Goal: Navigation & Orientation: Find specific page/section

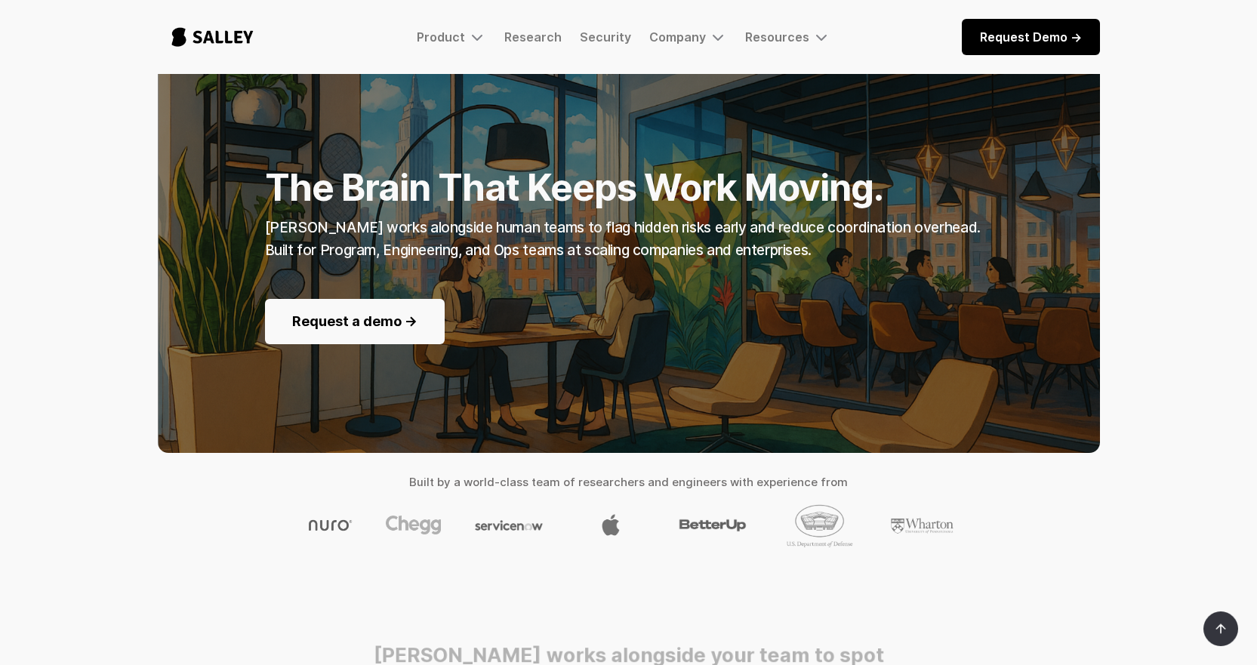
scroll to position [151, 0]
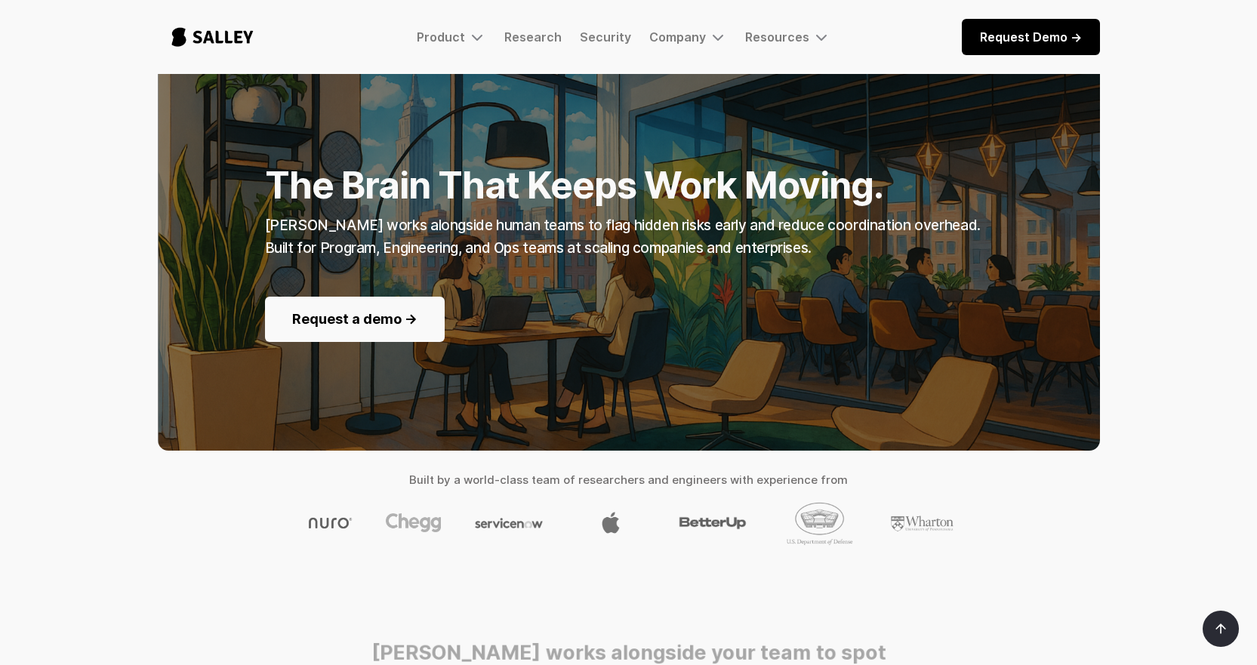
click at [623, 279] on div "Request a demo ->" at bounding box center [576, 308] width 622 height 67
click at [331, 323] on link "Request a demo ->" at bounding box center [355, 319] width 180 height 45
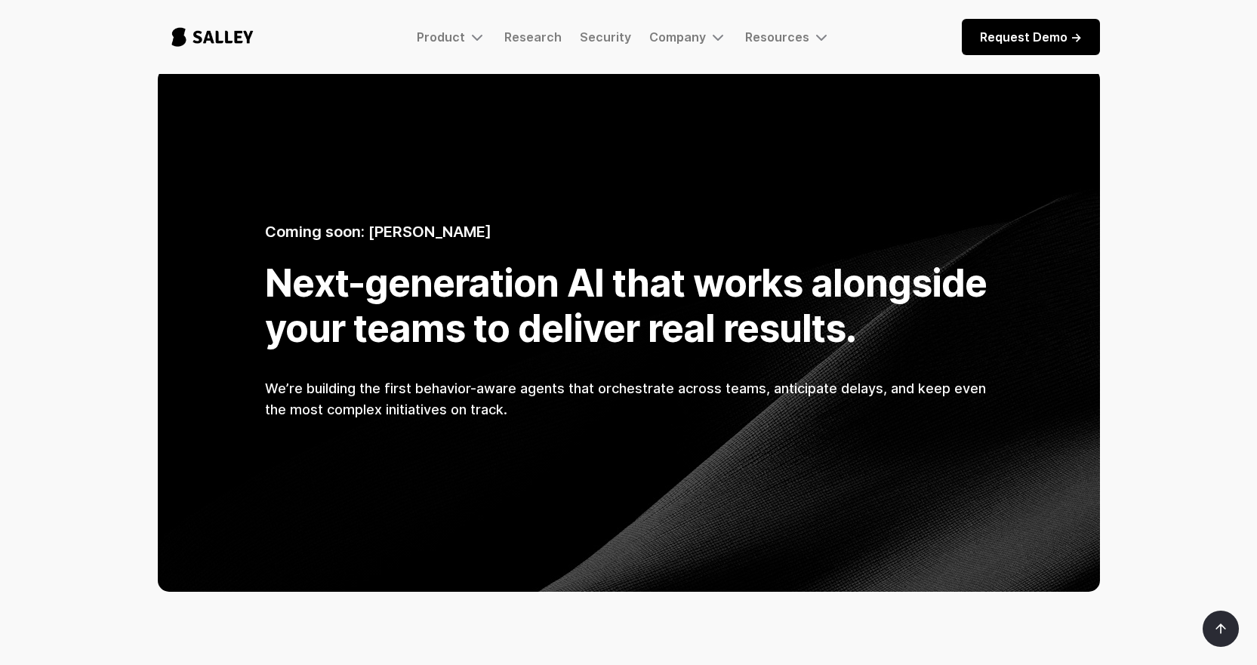
scroll to position [1057, 0]
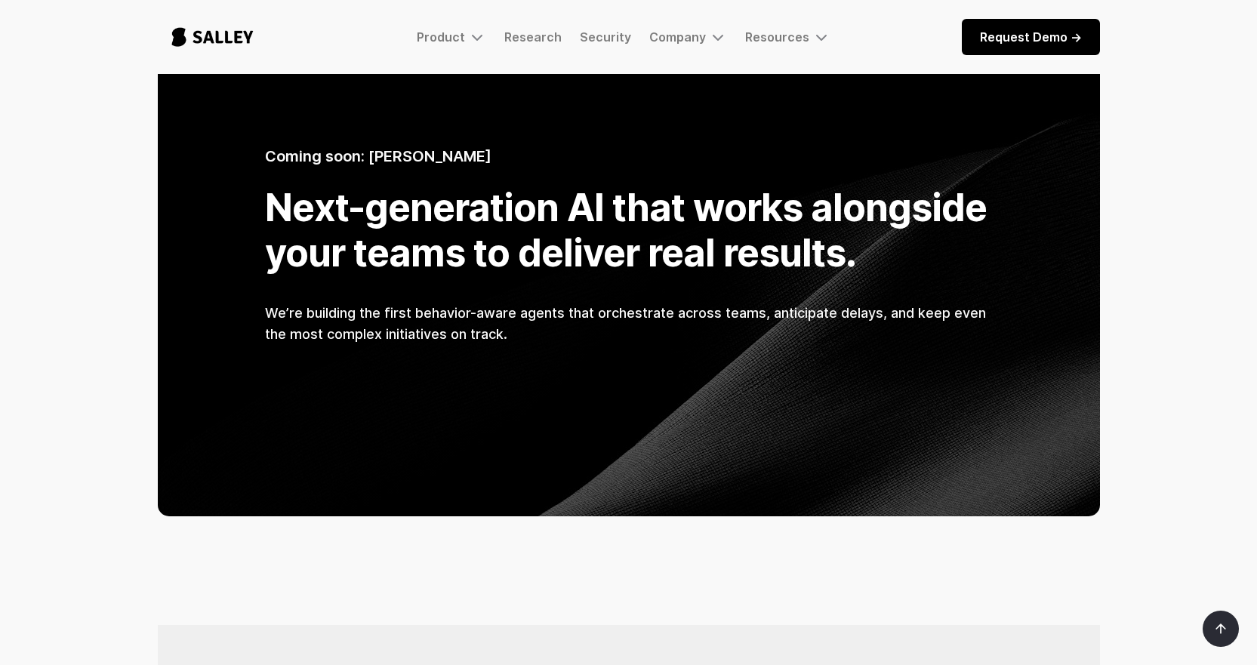
click at [694, 196] on h1 "Next-generation AI that works alongside your teams to deliver real results." at bounding box center [629, 230] width 728 height 91
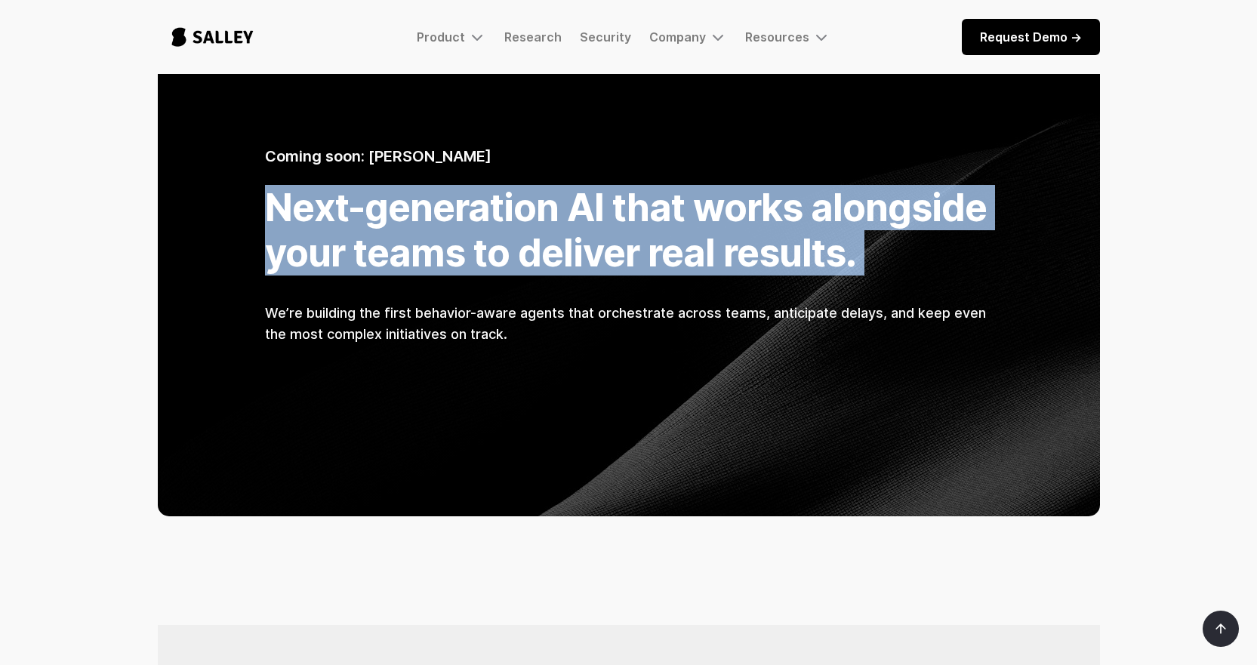
click at [694, 196] on h1 "Next-generation AI that works alongside your teams to deliver real results." at bounding box center [629, 230] width 728 height 91
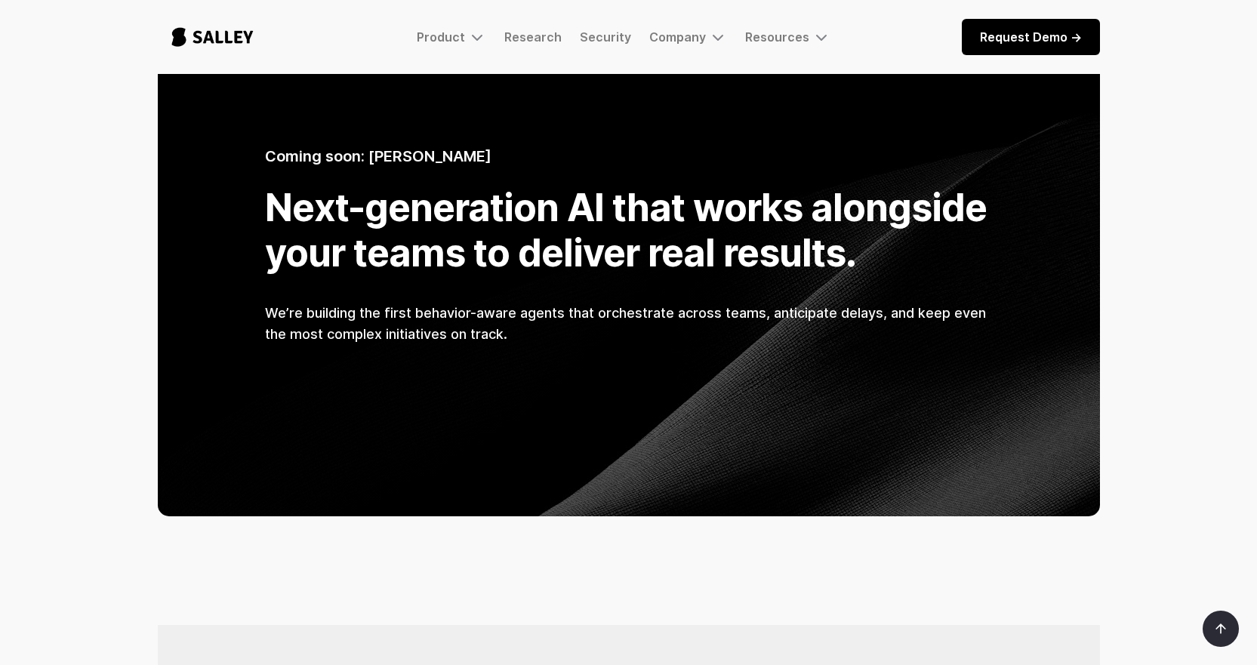
click at [879, 403] on div at bounding box center [629, 254] width 942 height 524
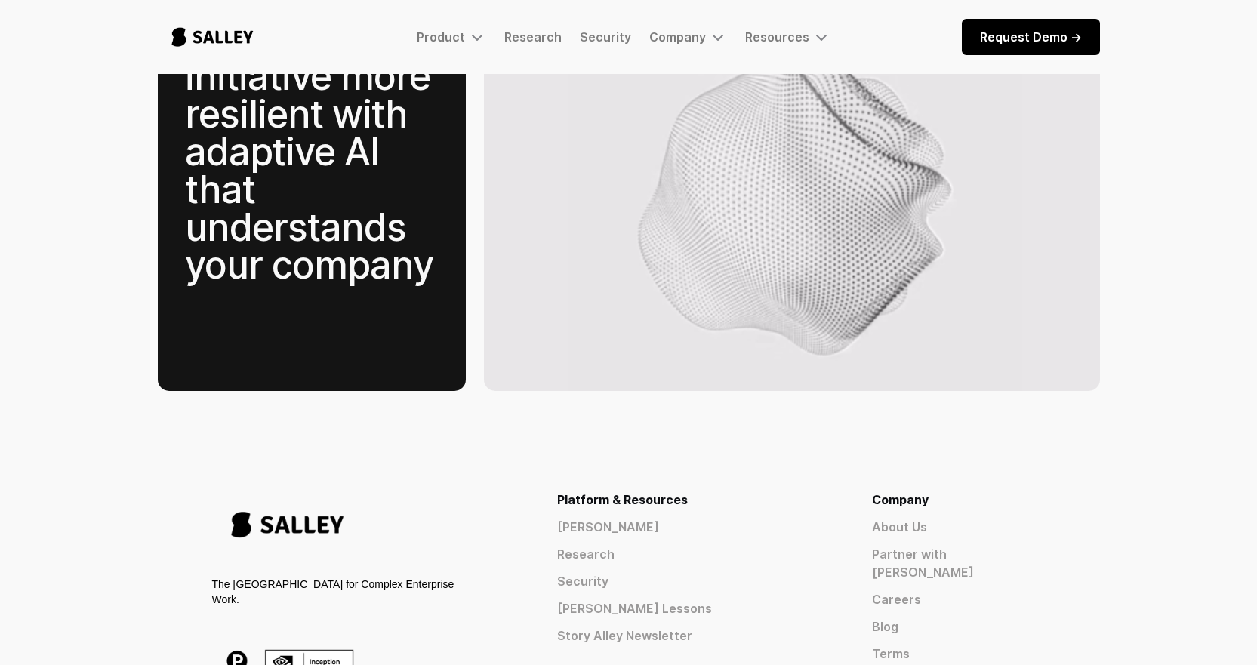
scroll to position [2312, 0]
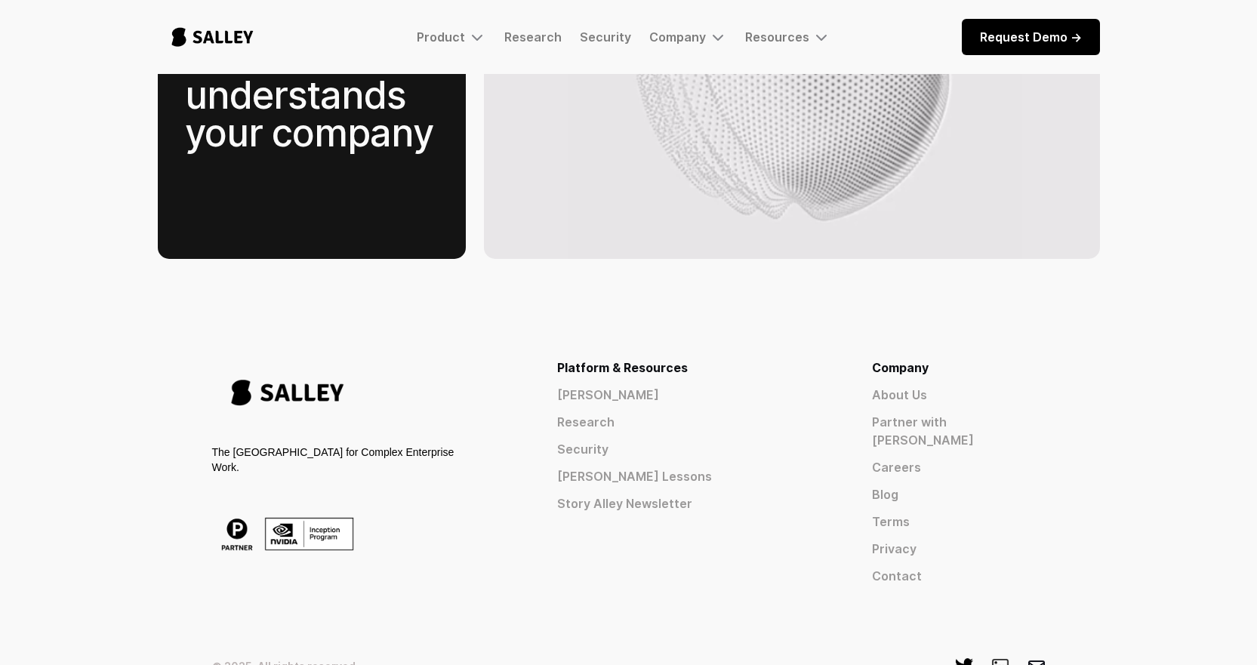
drag, startPoint x: 751, startPoint y: 361, endPoint x: 778, endPoint y: 370, distance: 28.6
click at [751, 386] on link "[PERSON_NAME]" at bounding box center [687, 395] width 260 height 18
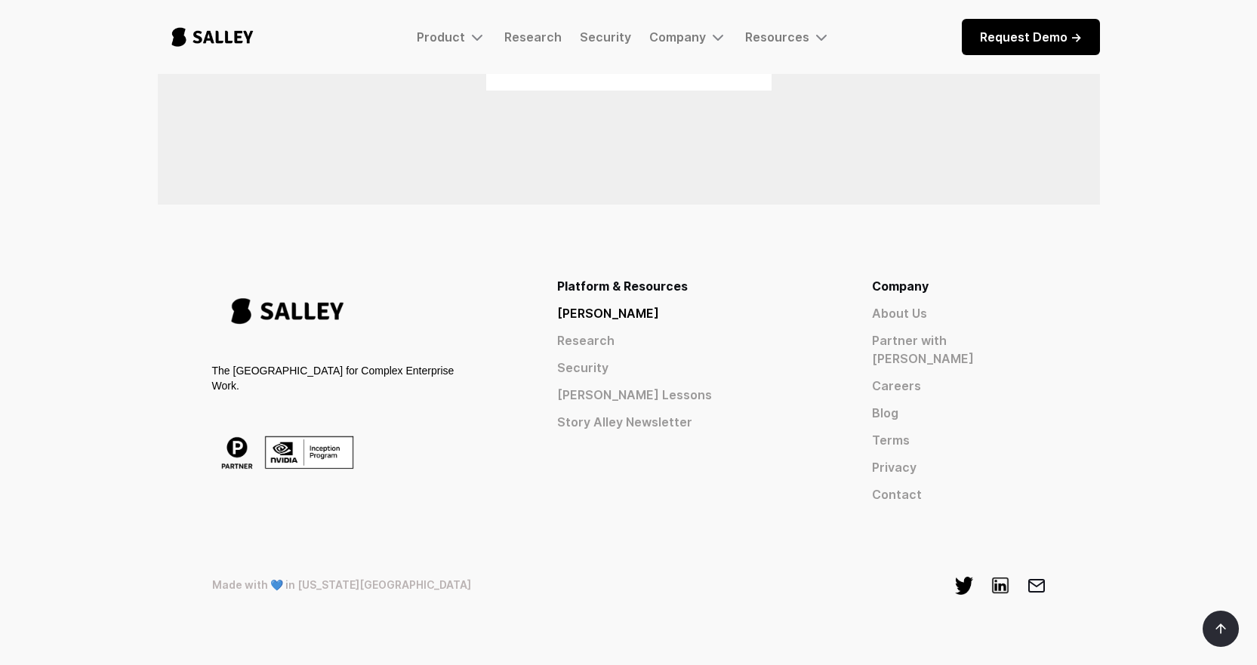
scroll to position [1173, 0]
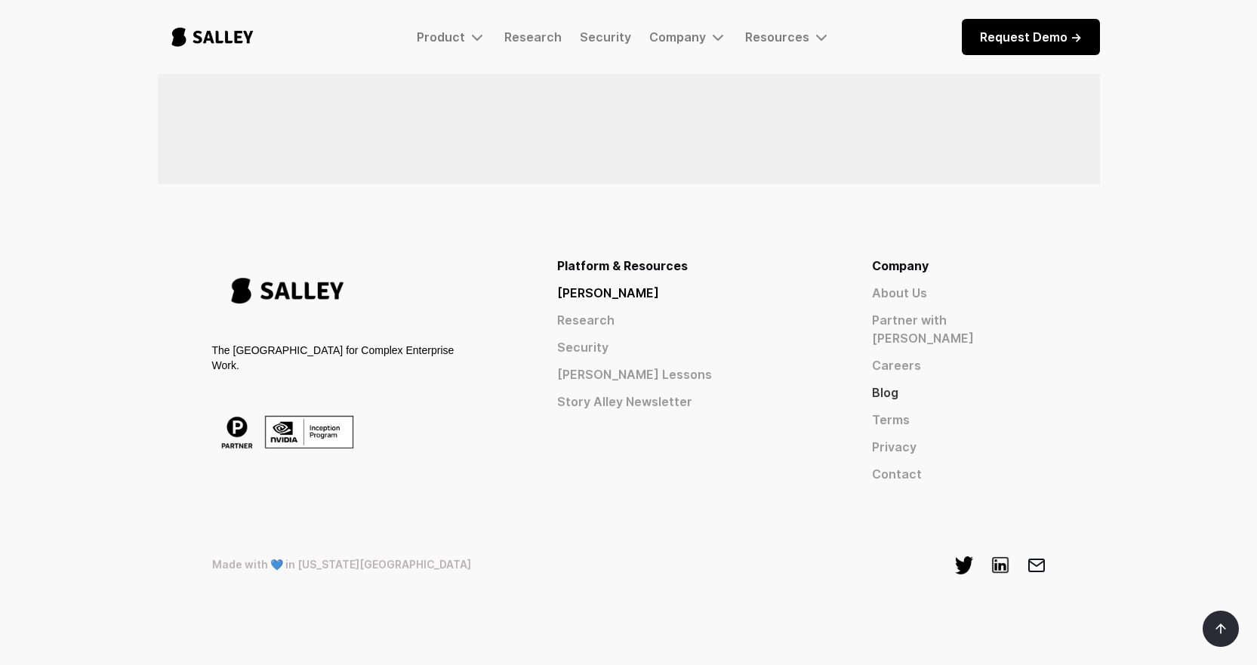
click at [937, 383] on link "Blog" at bounding box center [959, 392] width 174 height 18
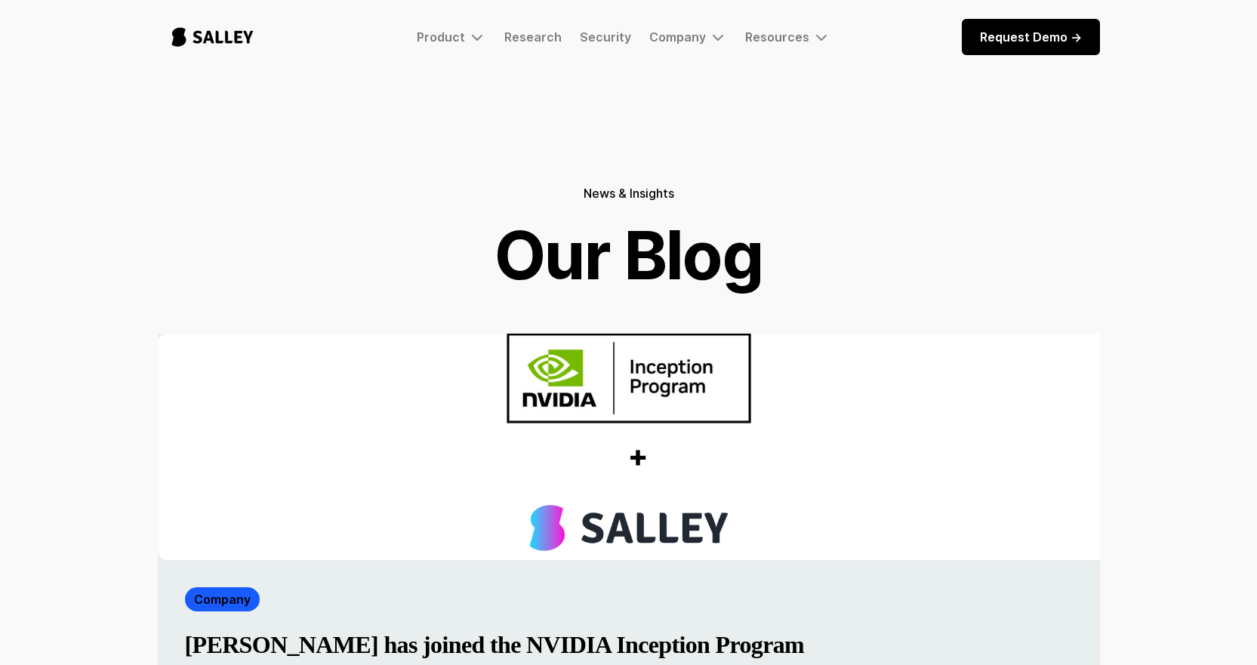
click at [197, 27] on img "home" at bounding box center [212, 37] width 109 height 50
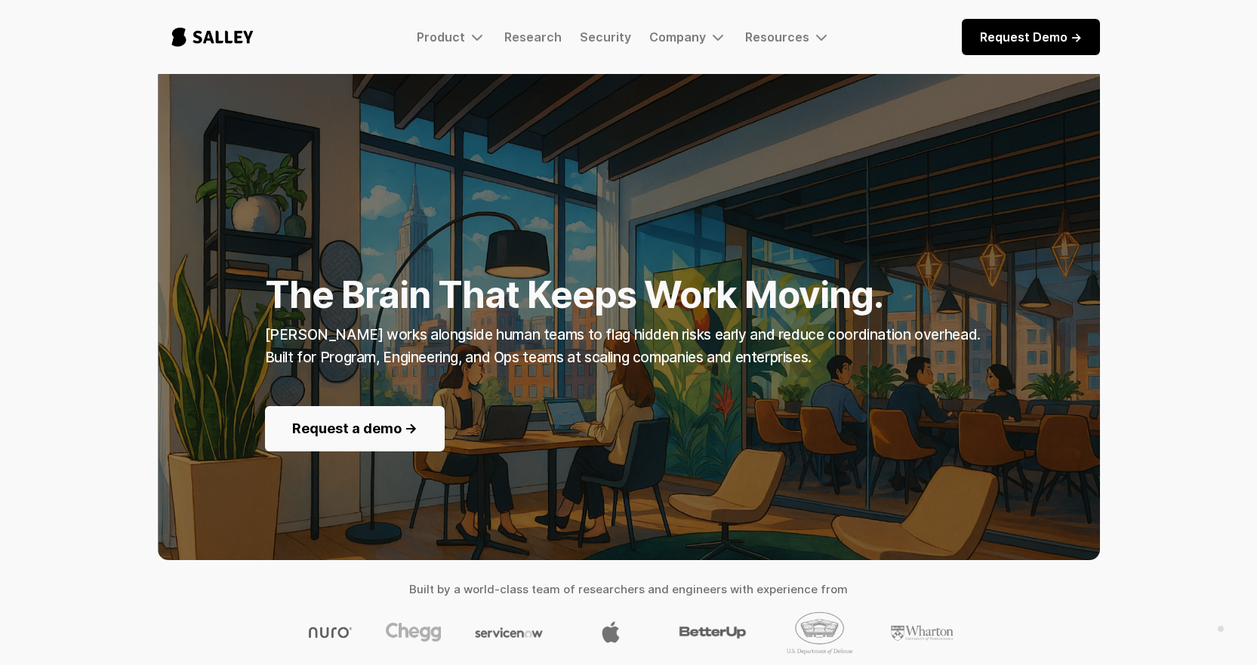
scroll to position [151, 0]
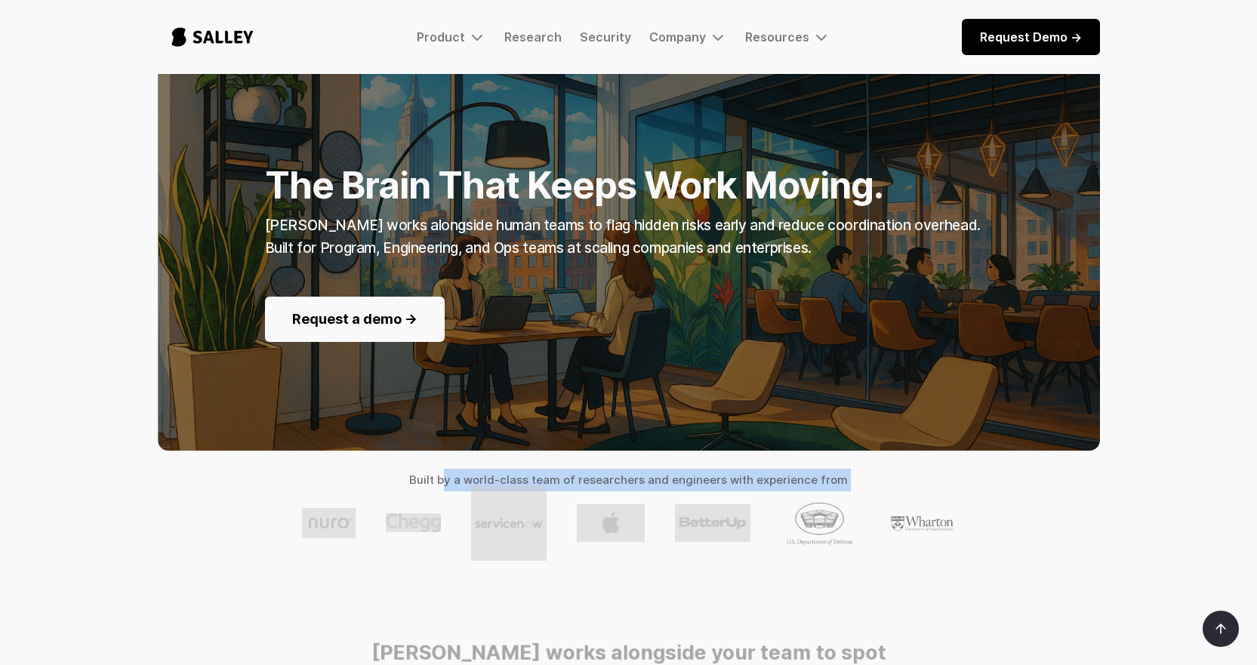
drag, startPoint x: 448, startPoint y: 483, endPoint x: 975, endPoint y: 491, distance: 527.7
click at [885, 482] on div "The Brain That Keeps Work Moving. Salley AI works alongside human teams to flag…" at bounding box center [629, 263] width 978 height 614
click at [1075, 497] on div at bounding box center [629, 523] width 942 height 94
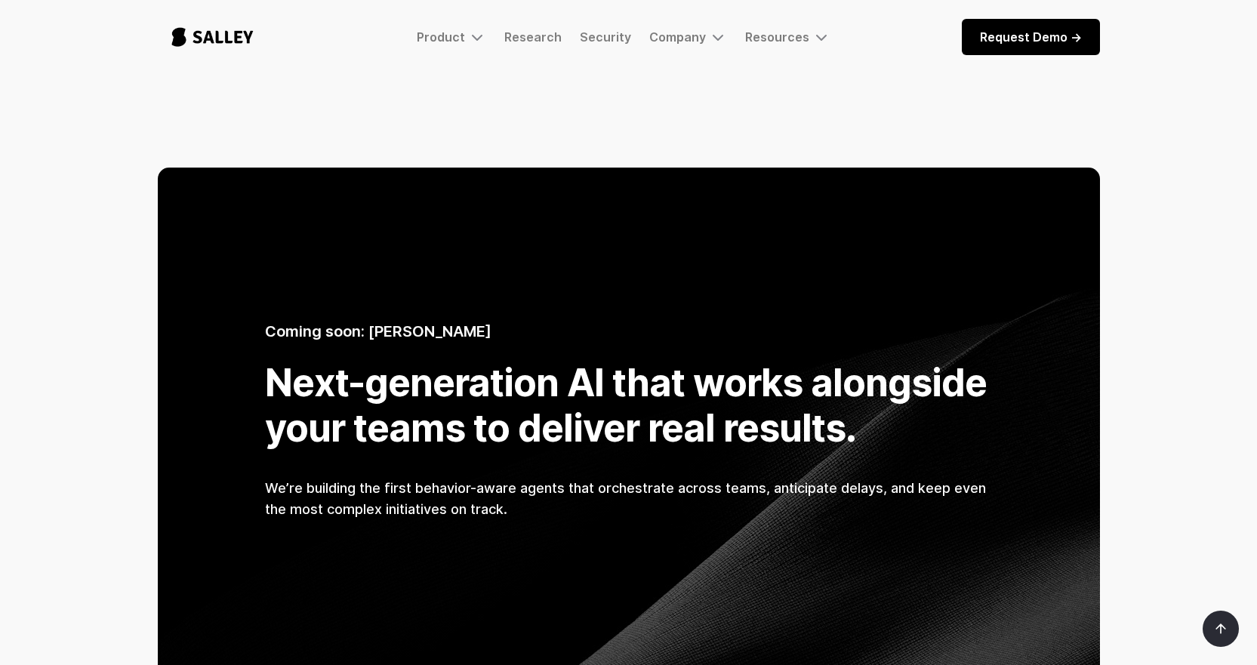
scroll to position [981, 0]
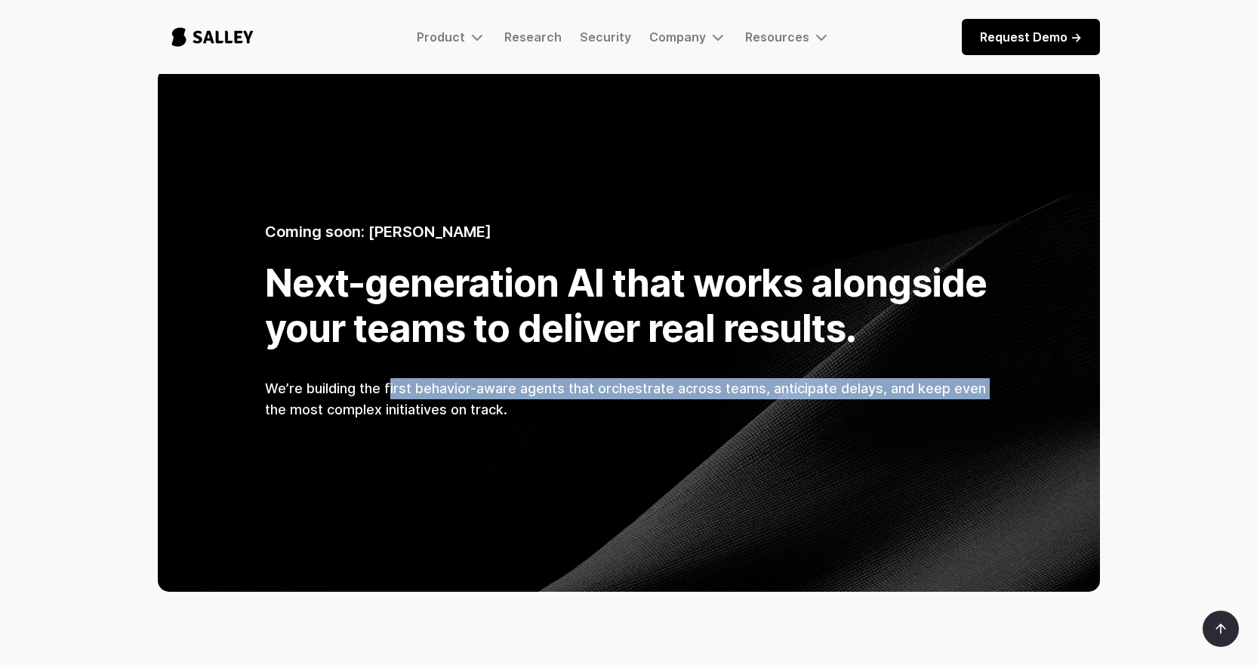
drag, startPoint x: 384, startPoint y: 334, endPoint x: 231, endPoint y: 400, distance: 167.0
click at [231, 400] on div "Coming soon: Salley AI Next-generation AI that works alongside your teams to de…" at bounding box center [629, 329] width 942 height 361
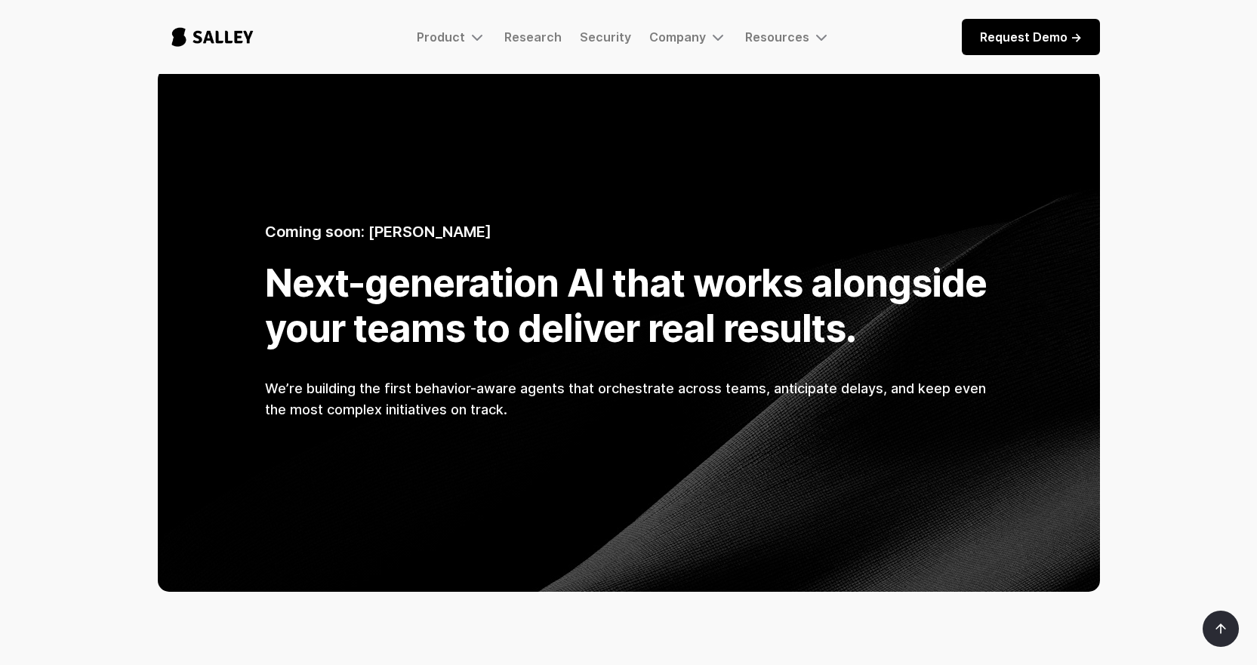
click at [989, 491] on div at bounding box center [629, 330] width 942 height 524
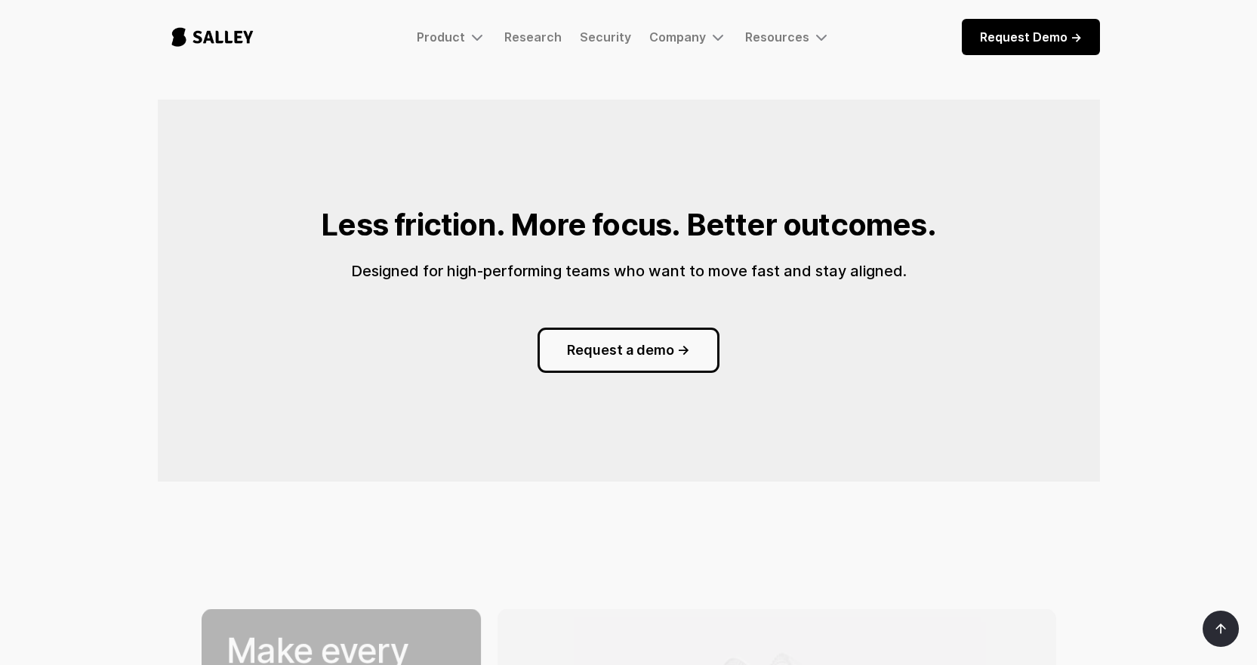
scroll to position [1585, 0]
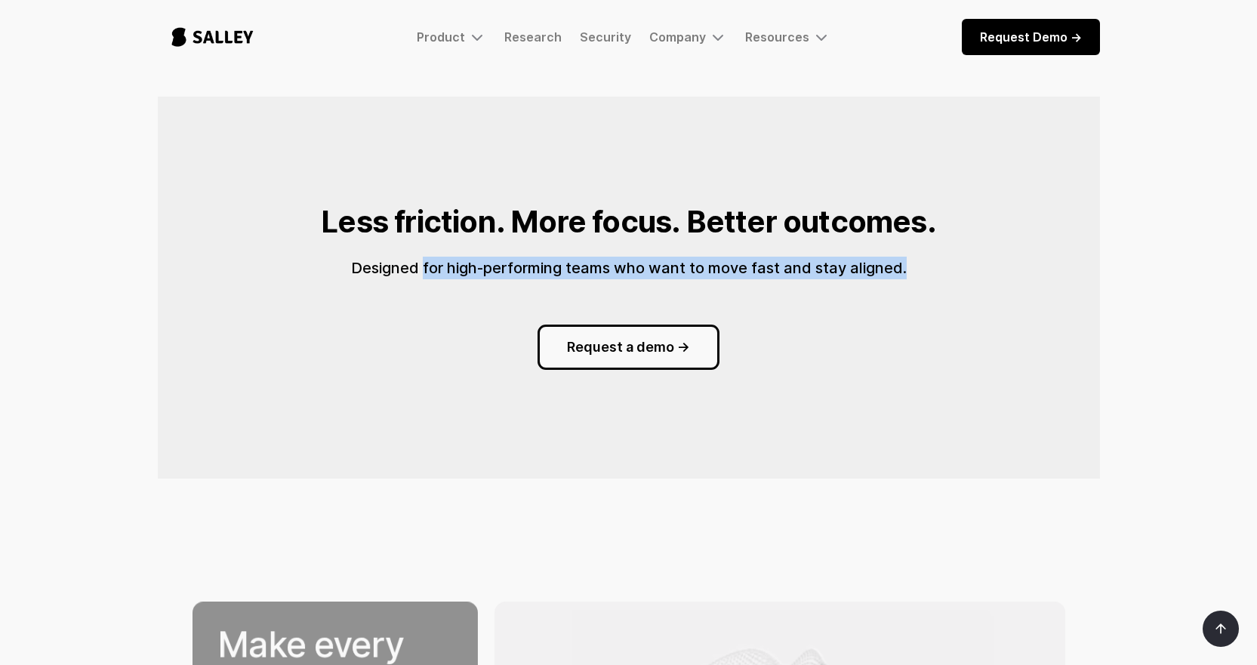
drag, startPoint x: 423, startPoint y: 234, endPoint x: 984, endPoint y: 316, distance: 566.7
click at [957, 252] on div "Less friction. More focus. Better outcomes. Designed for high-performing teams …" at bounding box center [629, 287] width 942 height 219
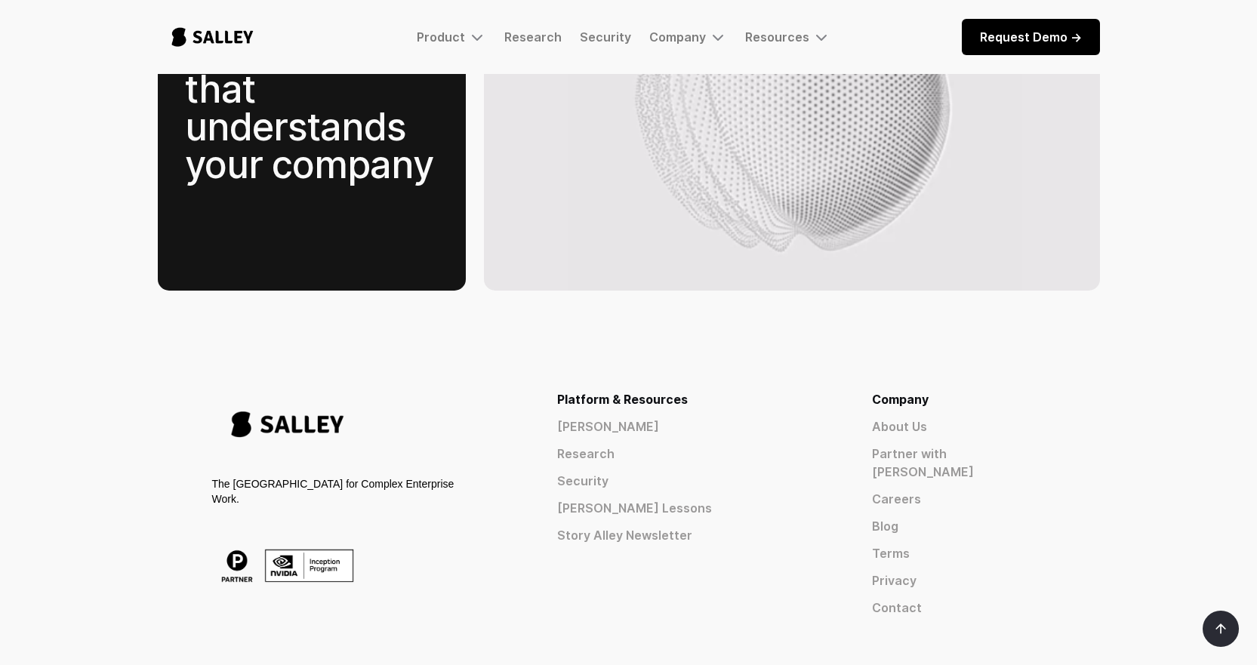
scroll to position [2380, 0]
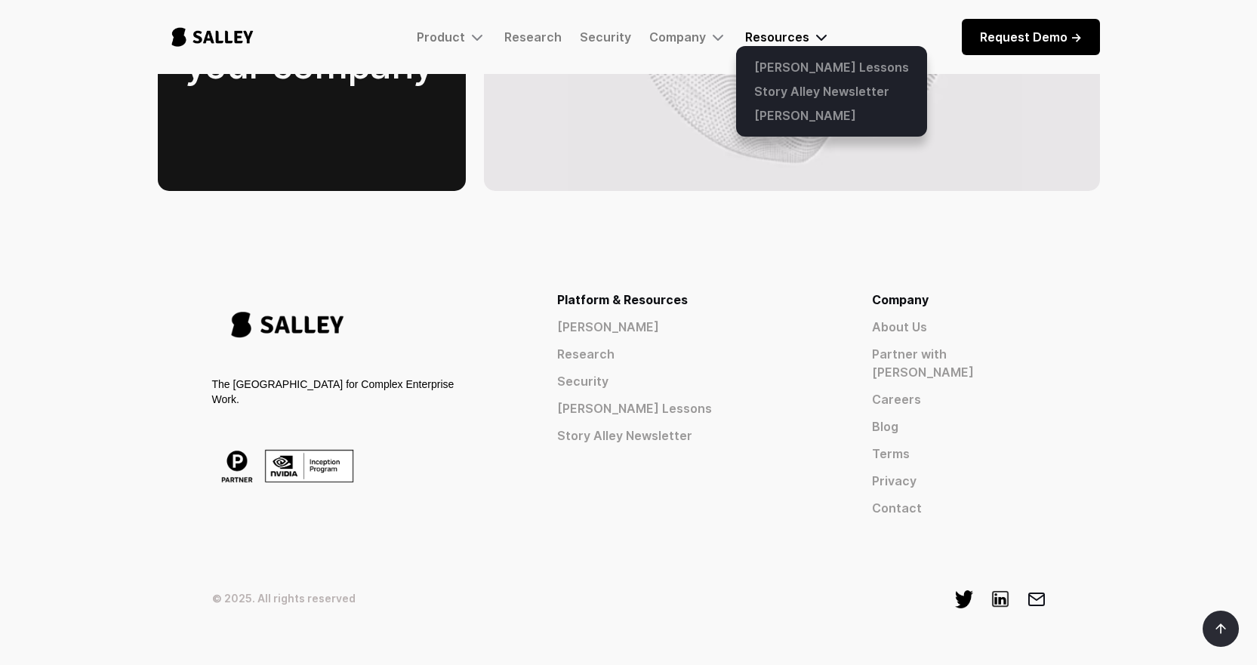
click at [805, 36] on div "Resources" at bounding box center [787, 37] width 85 height 18
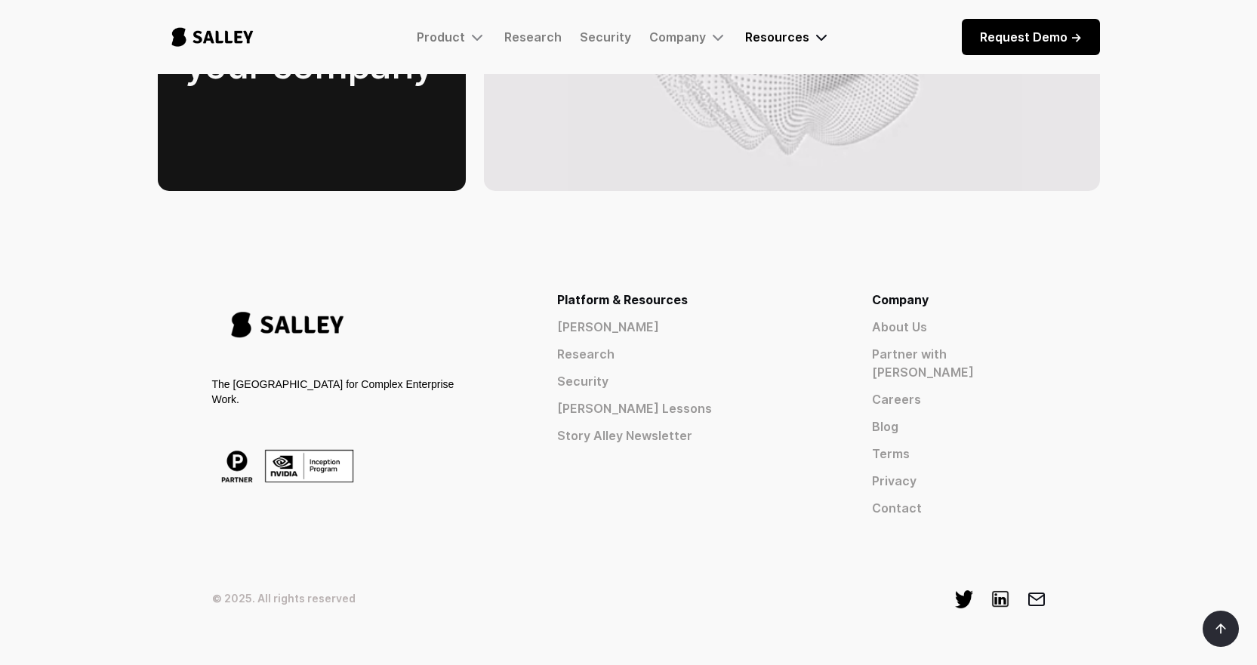
click at [806, 36] on div "Resources" at bounding box center [787, 37] width 85 height 18
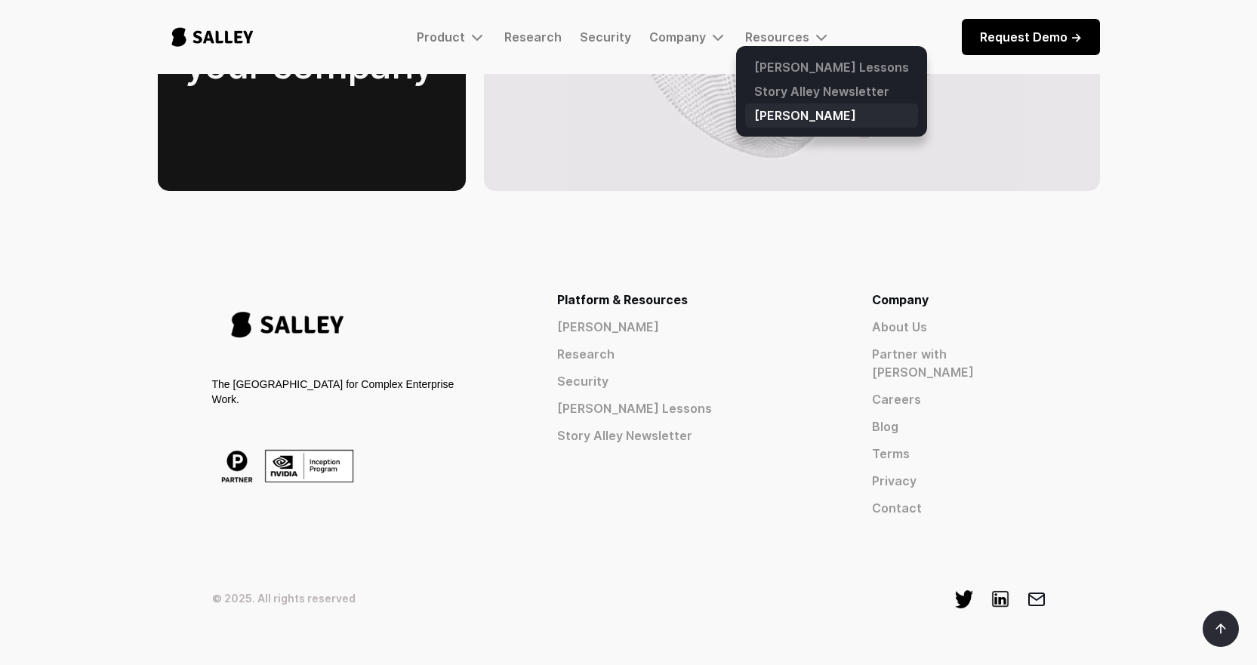
click at [821, 116] on link "[PERSON_NAME]" at bounding box center [831, 115] width 173 height 24
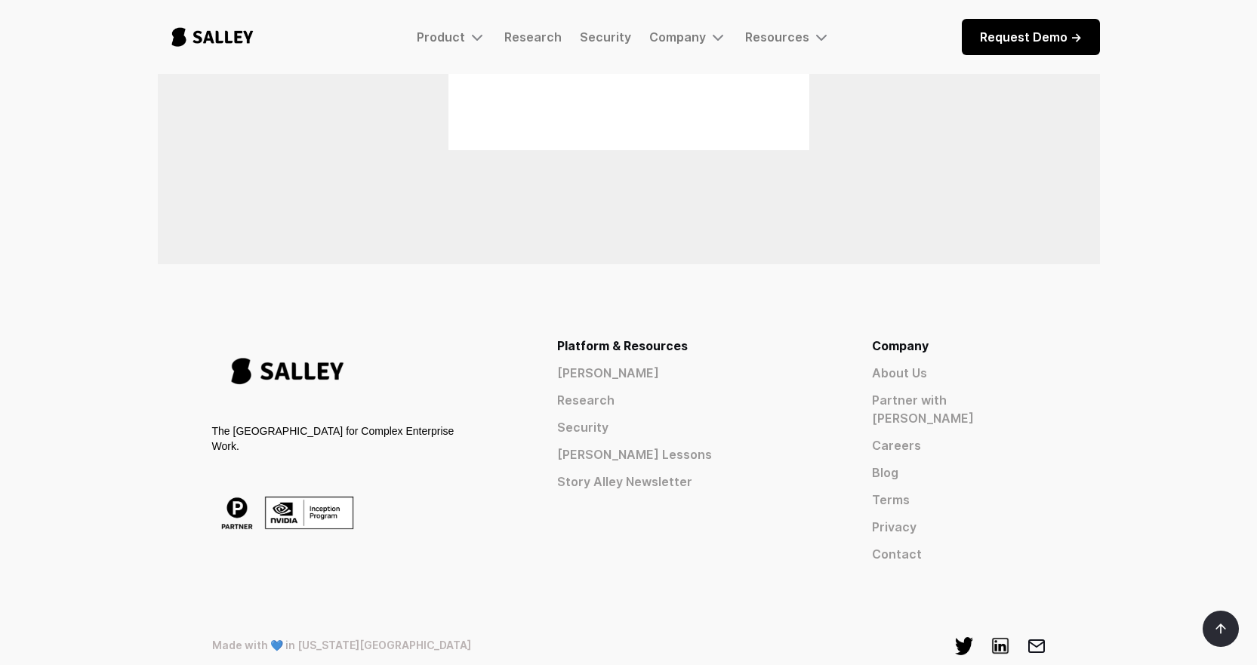
scroll to position [5065, 0]
